Goal: Task Accomplishment & Management: Use online tool/utility

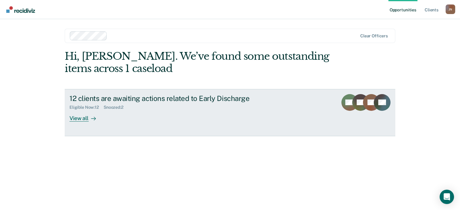
click at [81, 120] on div "View all" at bounding box center [86, 116] width 34 height 12
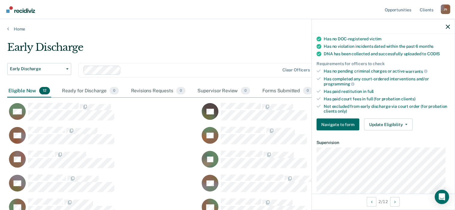
scroll to position [120, 0]
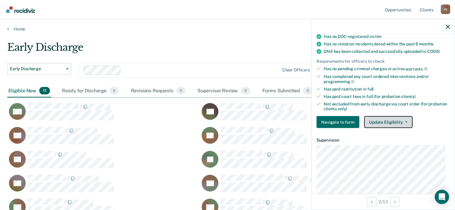
click at [390, 120] on button "Update Eligibility" at bounding box center [388, 122] width 49 height 12
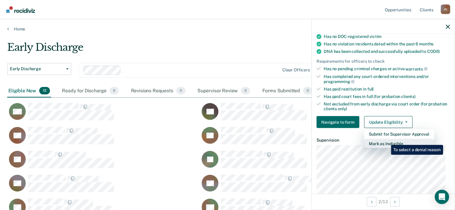
click at [387, 141] on button "Mark as Ineligible" at bounding box center [399, 144] width 70 height 10
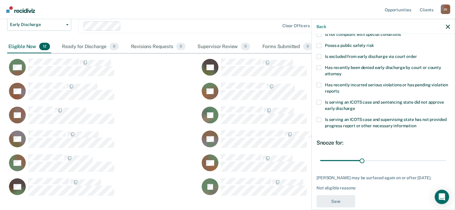
scroll to position [95, 0]
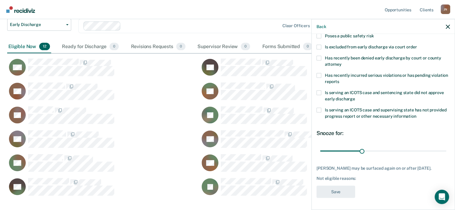
click at [341, 181] on div "Not eligible reasons:" at bounding box center [384, 178] width 134 height 5
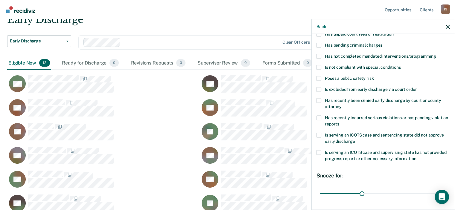
scroll to position [49, 0]
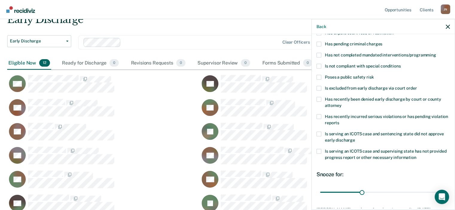
click at [319, 77] on span at bounding box center [319, 77] width 5 height 5
click at [374, 75] on input "Poses a public safety risk" at bounding box center [374, 75] width 0 height 0
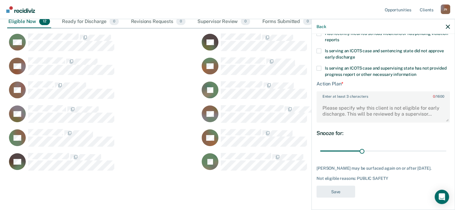
scroll to position [136, 0]
click at [376, 104] on textarea "Enter at least 3 characters 0 / 1600" at bounding box center [383, 111] width 132 height 22
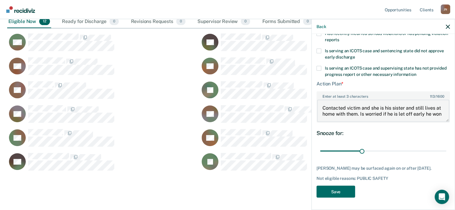
scroll to position [1, 0]
type textarea "Contacted victim and she is his sister and still lives at home with them. Is wo…"
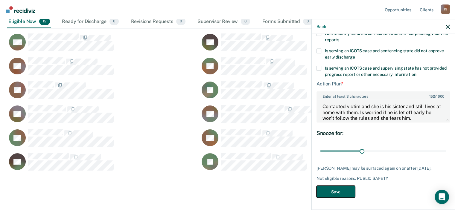
click at [337, 192] on button "Save" at bounding box center [336, 192] width 39 height 12
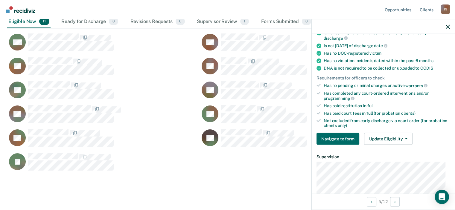
scroll to position [93, 0]
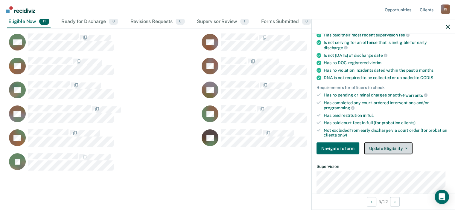
click at [382, 144] on button "Update Eligibility" at bounding box center [388, 149] width 49 height 12
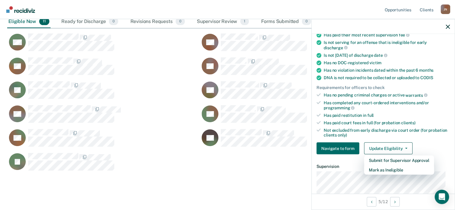
click at [377, 131] on div "Not excluded from early discharge via court order (for probation clients only)" at bounding box center [387, 133] width 126 height 10
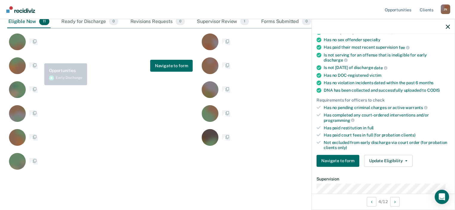
scroll to position [106, 0]
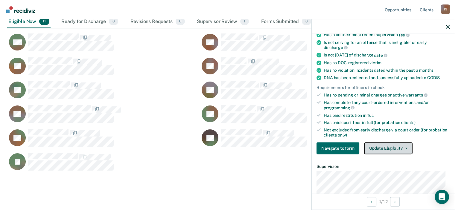
click at [389, 146] on button "Update Eligibility" at bounding box center [388, 149] width 49 height 12
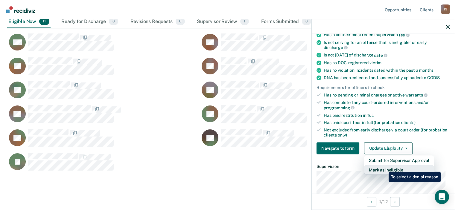
click at [384, 168] on button "Mark as Ineligible" at bounding box center [399, 170] width 70 height 10
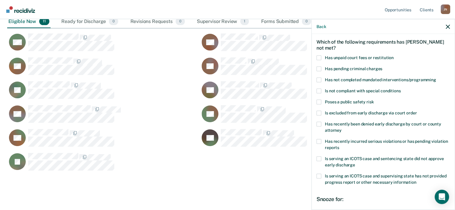
scroll to position [19, 0]
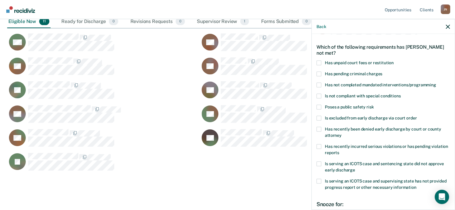
click at [320, 63] on span at bounding box center [319, 62] width 5 height 5
click at [394, 60] on input "Has unpaid court fees or restitution" at bounding box center [394, 60] width 0 height 0
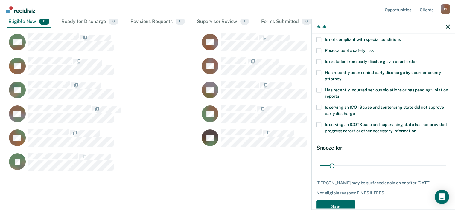
scroll to position [95, 0]
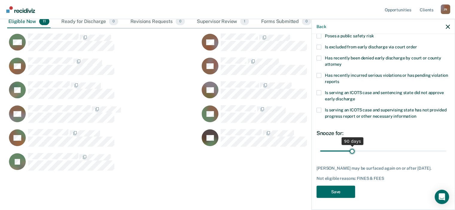
drag, startPoint x: 332, startPoint y: 146, endPoint x: 351, endPoint y: 150, distance: 19.7
type input "90"
click at [351, 150] on input "range" at bounding box center [383, 151] width 126 height 10
click at [338, 191] on button "Save" at bounding box center [336, 192] width 39 height 12
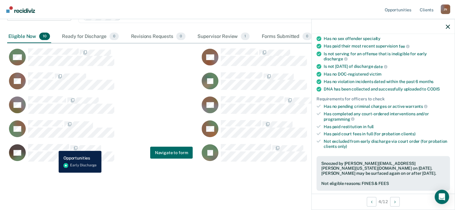
scroll to position [82, 0]
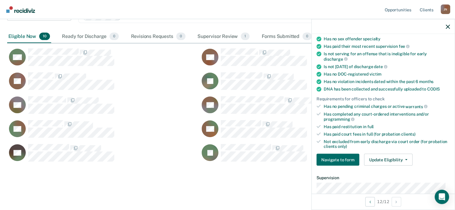
click at [29, 38] on div "Eligible Now 10" at bounding box center [29, 36] width 44 height 13
click at [90, 38] on div "Ready for Discharge 0" at bounding box center [90, 36] width 59 height 13
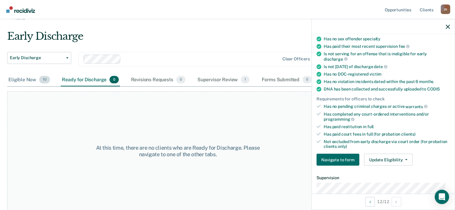
click at [26, 80] on div "Eligible Now 10" at bounding box center [29, 80] width 44 height 13
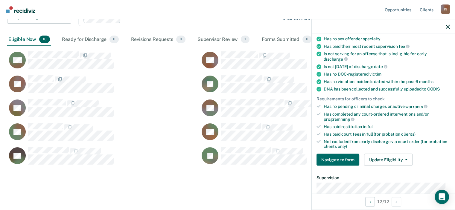
scroll to position [54, 0]
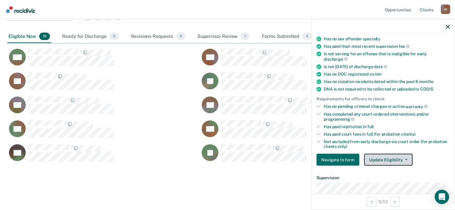
click at [394, 156] on button "Update Eligibility" at bounding box center [388, 160] width 49 height 12
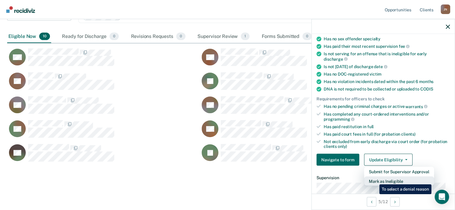
click at [375, 180] on button "Mark as Ineligible" at bounding box center [399, 182] width 70 height 10
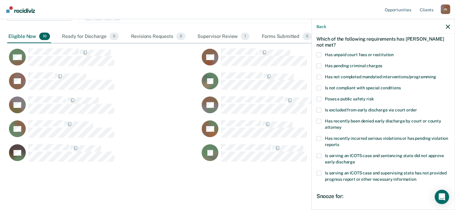
scroll to position [26, 0]
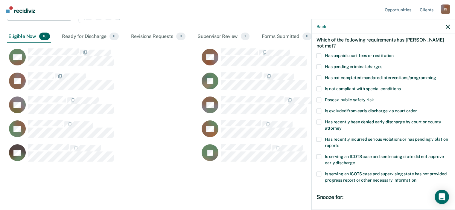
click at [322, 77] on label "Has not completed mandated interventions/programming" at bounding box center [384, 78] width 134 height 6
click at [437, 75] on input "Has not completed mandated interventions/programming" at bounding box center [437, 75] width 0 height 0
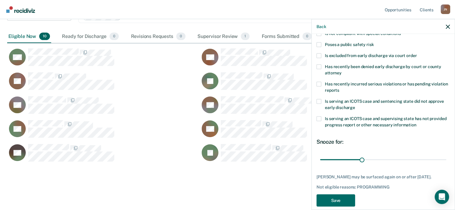
scroll to position [90, 0]
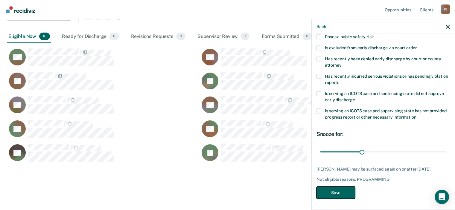
click at [335, 191] on button "Save" at bounding box center [336, 193] width 39 height 12
